Goal: Task Accomplishment & Management: Complete application form

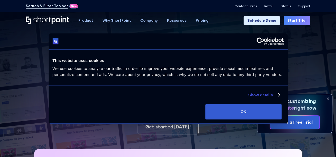
click at [295, 21] on link "Start Trial" at bounding box center [296, 20] width 27 height 9
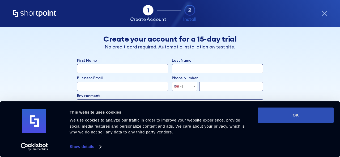
click at [296, 116] on button "OK" at bounding box center [295, 115] width 76 height 15
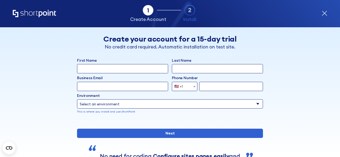
click at [113, 70] on input "First Name" at bounding box center [122, 68] width 91 height 9
type input "Deyuuu"
type input "jgyrtr"
click at [109, 85] on input "Business Email" at bounding box center [122, 86] width 91 height 9
paste input "biwop96307@aperiol.com"
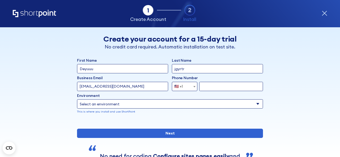
type input "biwop96307@aperiol.com"
click at [216, 87] on input "form" at bounding box center [231, 86] width 64 height 9
type input "7865163904"
click at [221, 108] on select "Select an environment Microsoft 365 SharePoint Online SharePoint 2019 (On-Premi…" at bounding box center [170, 103] width 186 height 9
select select "SharePoint Online"
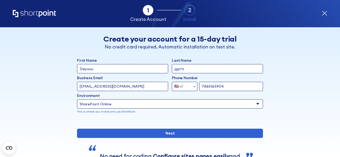
click at [77, 99] on select "Select an environment Microsoft 365 SharePoint Online SharePoint 2019 (On-Premi…" at bounding box center [170, 103] width 186 height 9
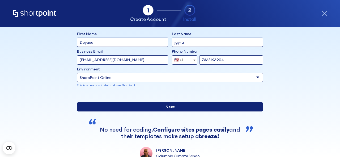
click at [173, 112] on input "Next" at bounding box center [170, 106] width 186 height 9
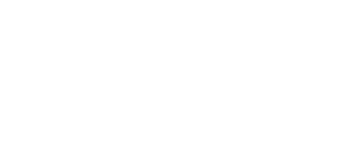
select select "SharePoint Online"
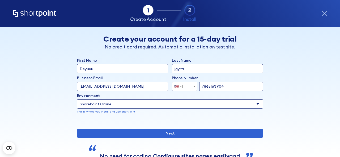
click at [170, 108] on select "Select an environment Microsoft 365 SharePoint Online SharePoint 2019 (On-Premi…" at bounding box center [170, 103] width 186 height 9
click at [77, 99] on select "Select an environment Microsoft 365 SharePoint Online SharePoint 2019 (On-Premi…" at bounding box center [170, 103] width 186 height 9
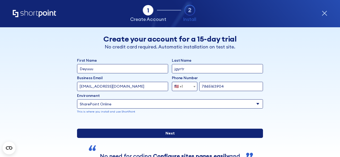
click at [139, 138] on input "Next" at bounding box center [170, 133] width 186 height 9
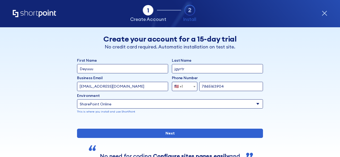
select select "SharePoint Online"
